Goal: Task Accomplishment & Management: Complete application form

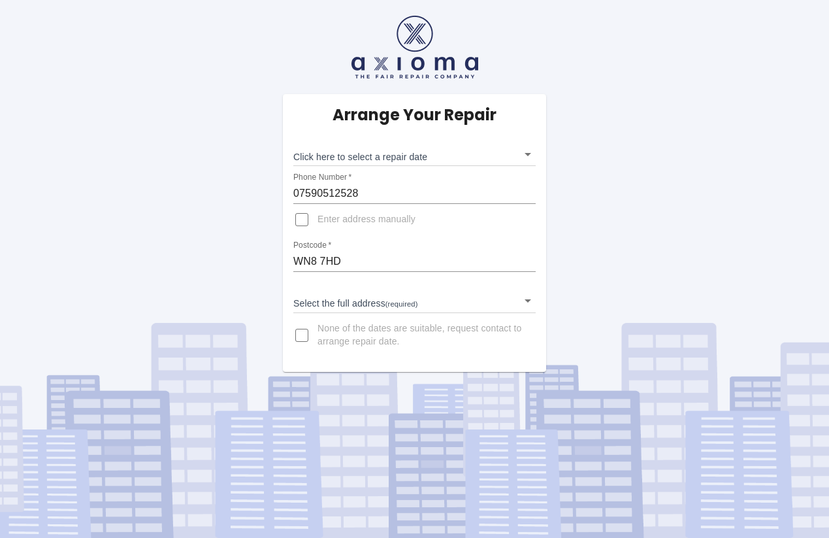
click at [528, 306] on body "Arrange Your Repair Click here to select a repair date ​ Phone Number   * 07590…" at bounding box center [414, 269] width 829 height 538
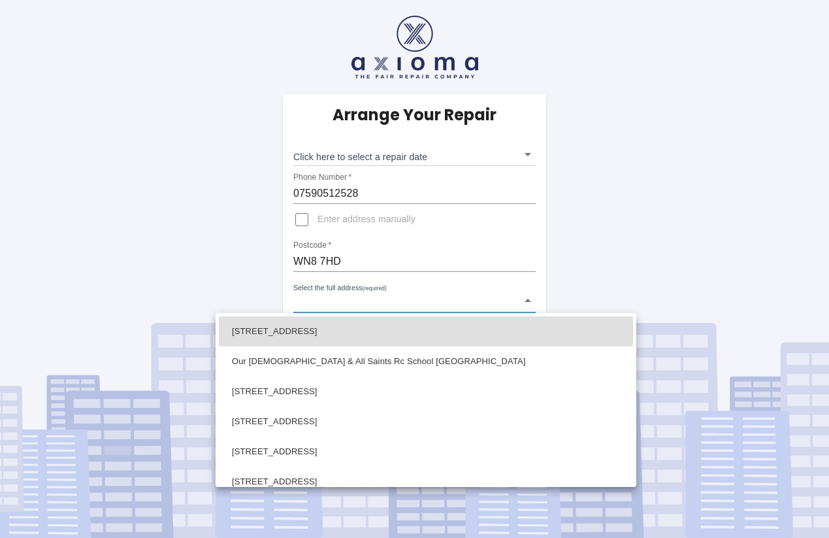
drag, startPoint x: 528, startPoint y: 306, endPoint x: 410, endPoint y: 300, distance: 117.8
click at [524, 301] on div at bounding box center [414, 269] width 829 height 538
click at [410, 300] on div at bounding box center [414, 269] width 829 height 538
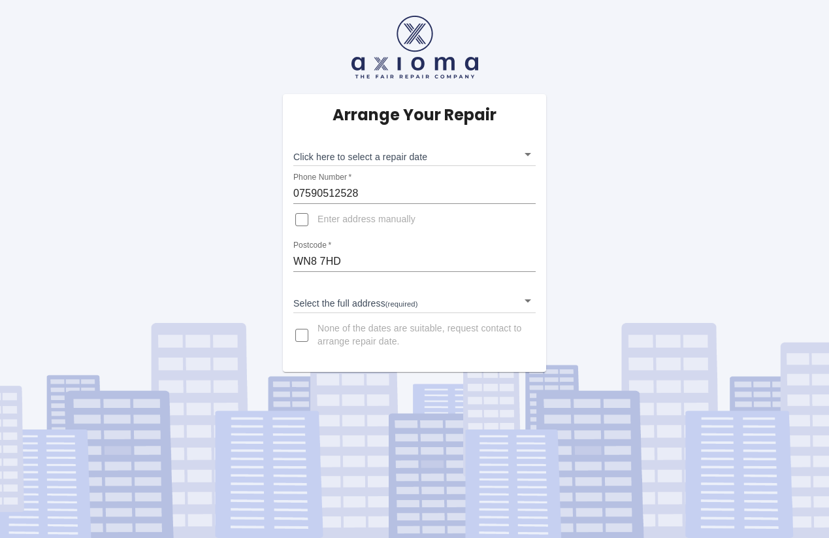
click at [422, 301] on body "Arrange Your Repair Click here to select a repair date ​ Phone Number   * 07590…" at bounding box center [414, 269] width 829 height 538
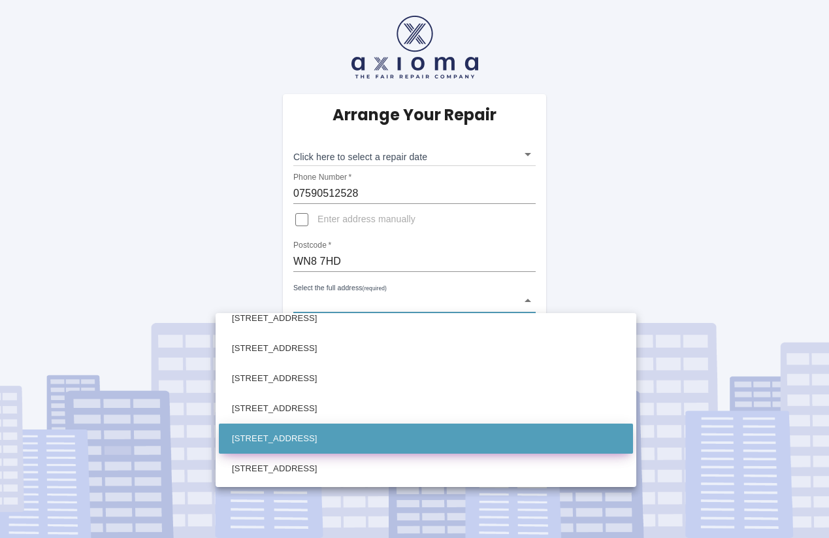
scroll to position [735, 0]
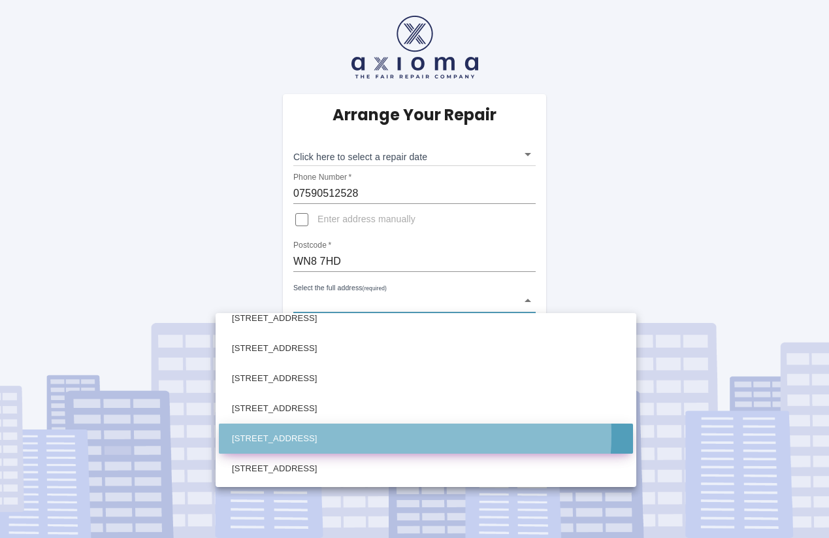
click at [357, 435] on li "[STREET_ADDRESS]" at bounding box center [426, 439] width 414 height 30
type input "[STREET_ADDRESS]"
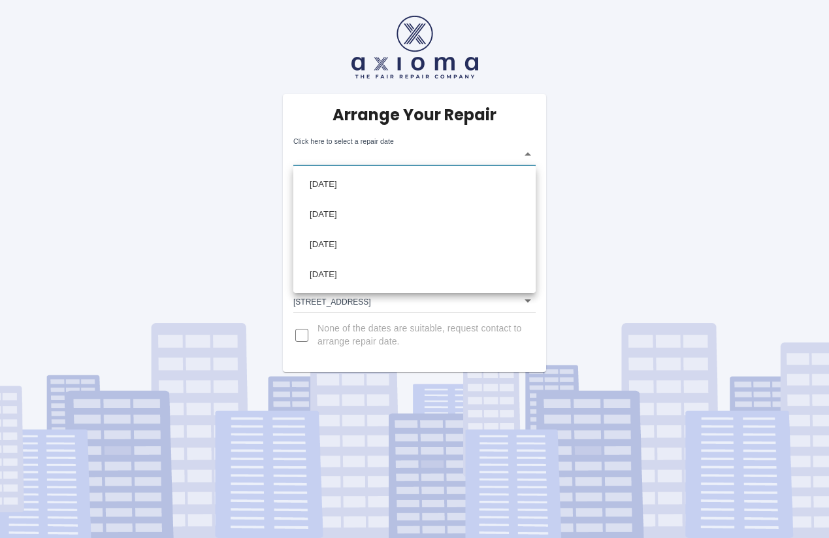
click at [520, 153] on body "Arrange Your Repair Click here to select a repair date ​ Phone Number   * 07590…" at bounding box center [414, 269] width 829 height 538
click at [592, 164] on div at bounding box center [414, 269] width 829 height 538
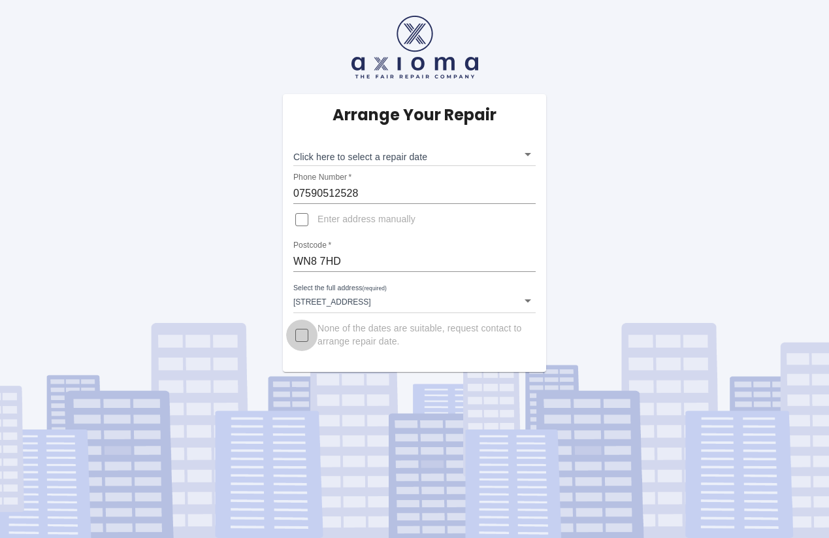
click at [305, 334] on input "None of the dates are suitable, request contact to arrange repair date." at bounding box center [301, 335] width 31 height 31
checkbox input "true"
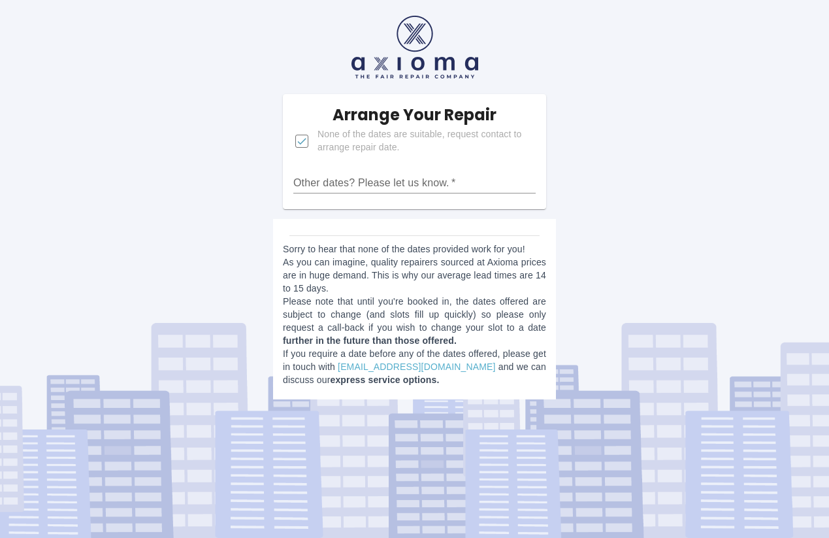
scroll to position [0, 0]
click at [510, 177] on input "Other dates? Please let us know.   *" at bounding box center [414, 183] width 242 height 21
type input "w"
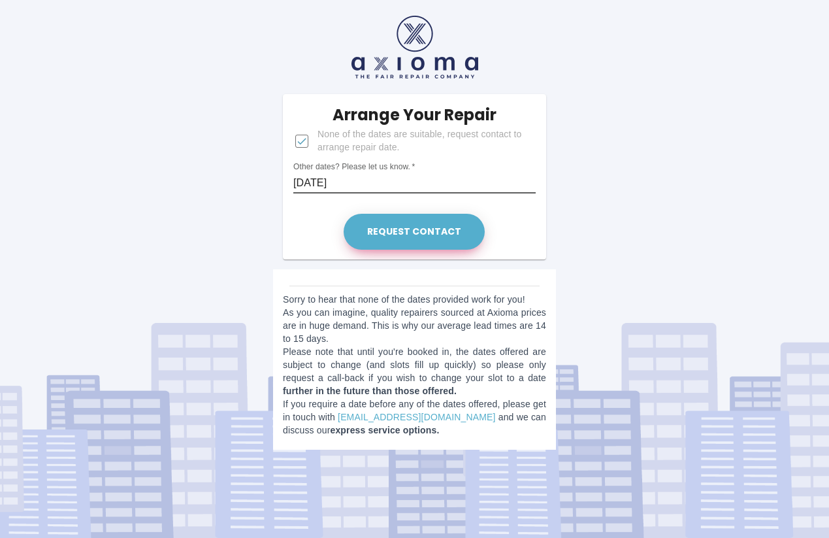
type input "[DATE]"
click at [446, 226] on button "Request contact" at bounding box center [414, 232] width 141 height 36
